Goal: Information Seeking & Learning: Learn about a topic

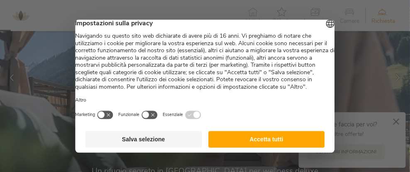
scroll to position [64, 0]
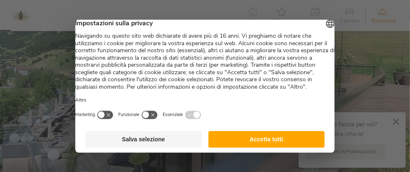
click at [130, 147] on button "Salva selezione" at bounding box center [143, 139] width 116 height 17
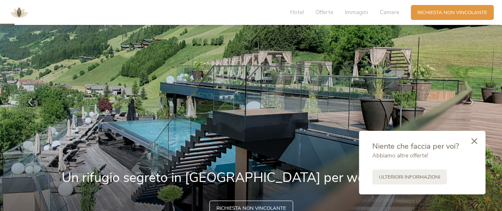
click at [409, 143] on icon at bounding box center [474, 141] width 6 height 6
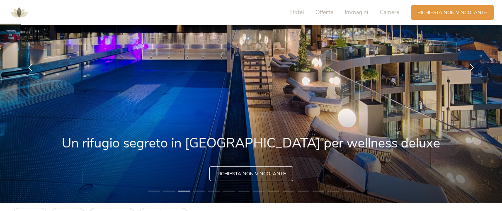
scroll to position [95, 0]
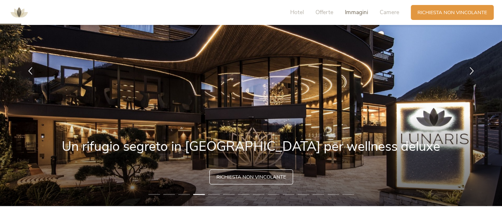
click at [365, 11] on span "Immagini" at bounding box center [356, 12] width 23 height 8
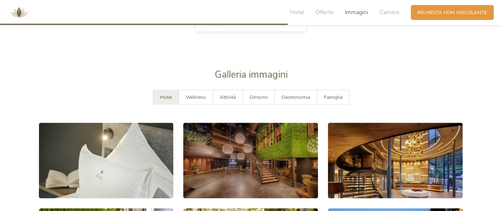
scroll to position [1292, 0]
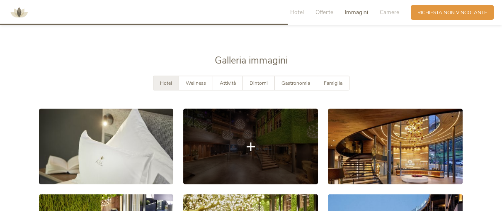
click at [233, 124] on link at bounding box center [250, 147] width 135 height 76
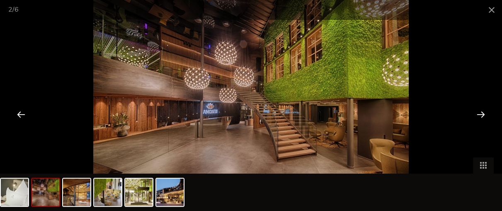
click at [409, 117] on div at bounding box center [481, 114] width 26 height 26
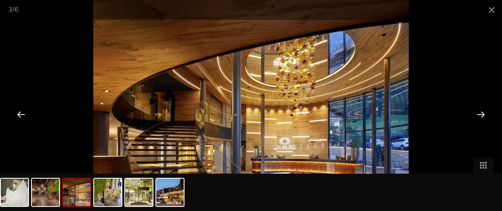
click at [409, 117] on div at bounding box center [481, 114] width 26 height 26
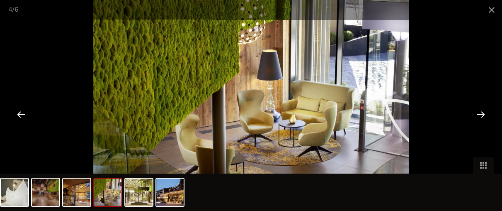
click at [409, 117] on div at bounding box center [481, 114] width 26 height 26
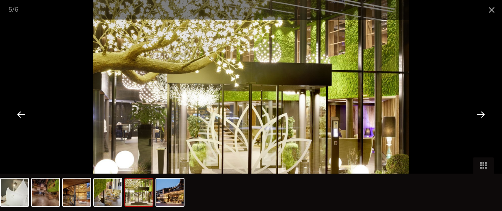
click at [409, 117] on div at bounding box center [481, 114] width 26 height 26
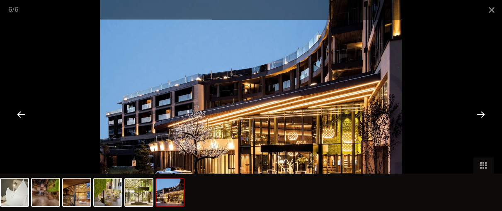
click at [409, 117] on div at bounding box center [481, 114] width 26 height 26
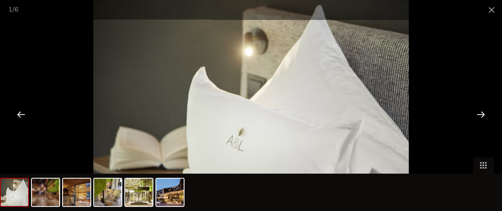
click at [409, 117] on div at bounding box center [481, 114] width 26 height 26
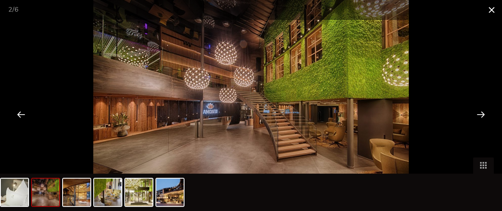
click at [409, 10] on span at bounding box center [491, 9] width 21 height 19
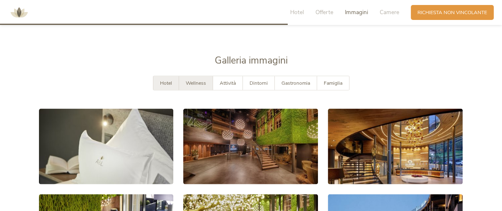
click at [189, 80] on span "Wellness" at bounding box center [196, 83] width 20 height 7
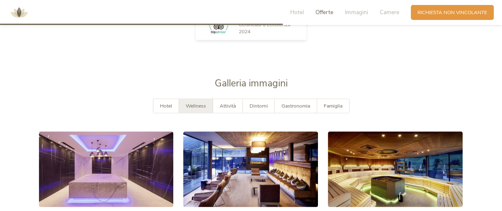
scroll to position [1282, 0]
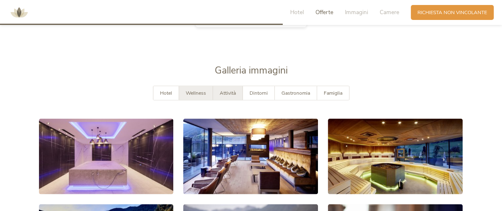
click at [238, 86] on div "Attività" at bounding box center [228, 93] width 30 height 14
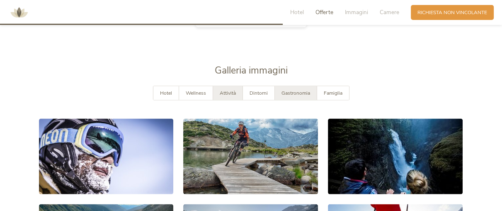
click at [293, 90] on span "Gastronomia" at bounding box center [295, 93] width 29 height 7
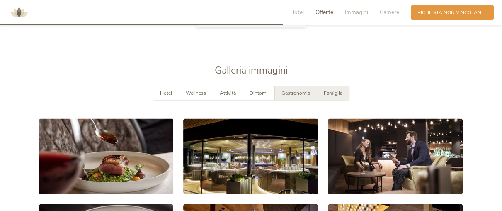
click at [335, 90] on span "Famiglia" at bounding box center [333, 93] width 19 height 7
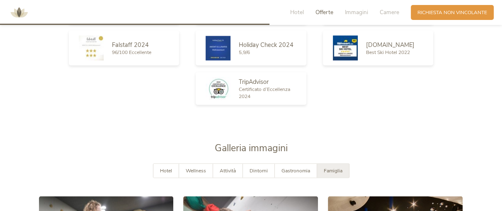
scroll to position [1211, 0]
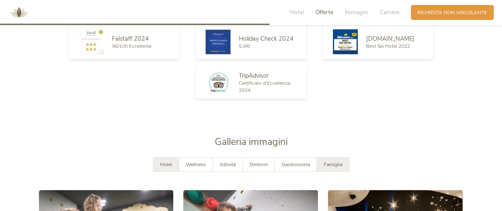
click at [160, 160] on span "Hotel" at bounding box center [166, 163] width 12 height 7
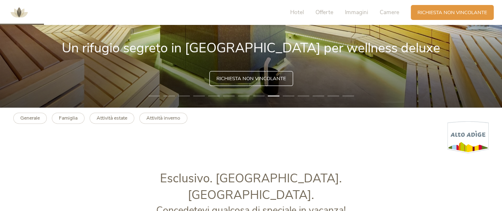
scroll to position [182, 0]
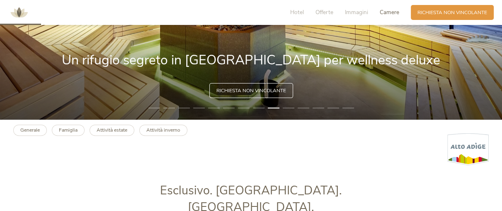
click at [389, 12] on span "Camere" at bounding box center [389, 12] width 19 height 8
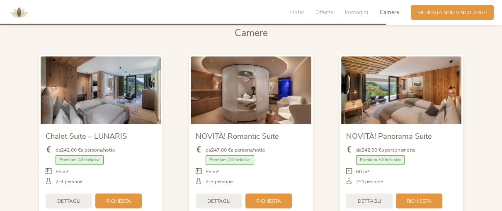
scroll to position [1710, 0]
